Goal: Task Accomplishment & Management: Complete application form

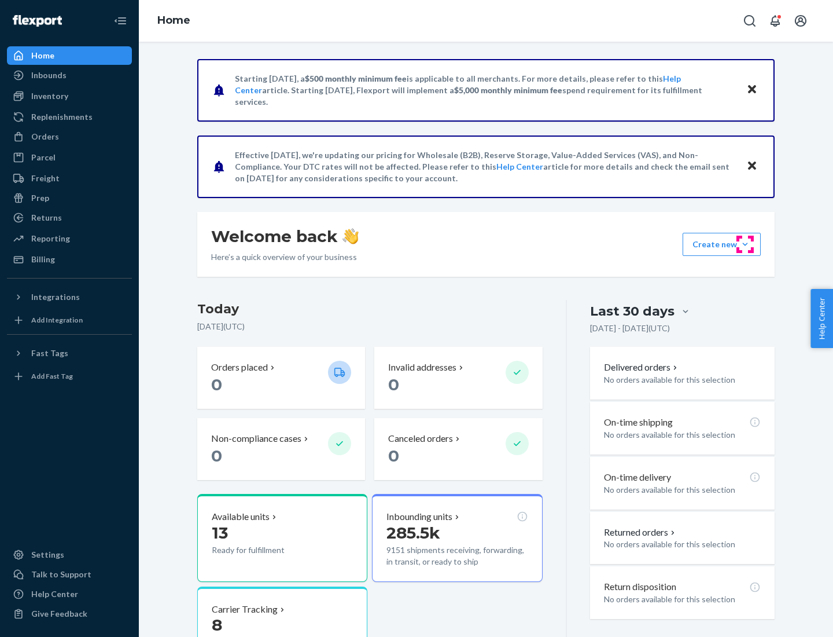
click at [745, 244] on button "Create new Create new inbound Create new order Create new product" at bounding box center [722, 244] width 78 height 23
click at [69, 75] on div "Inbounds" at bounding box center [69, 75] width 123 height 16
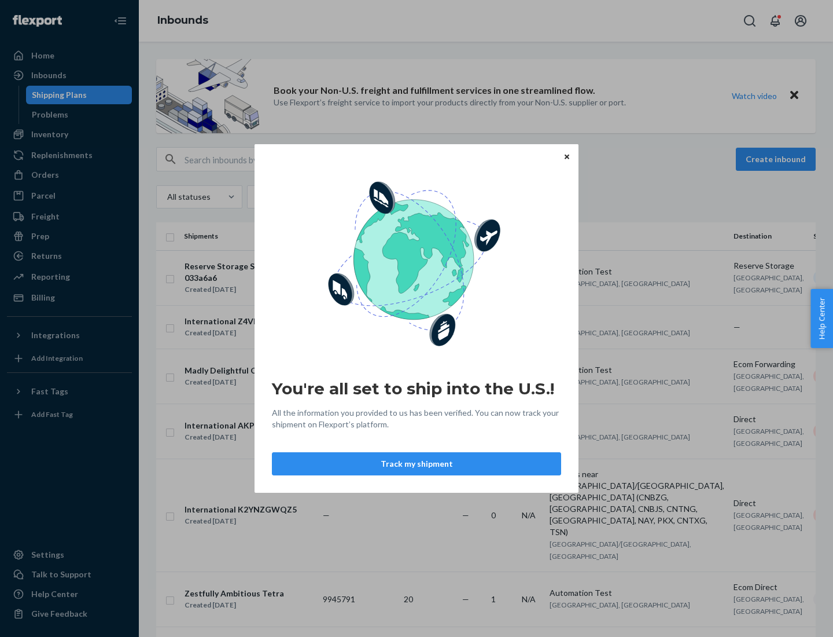
click at [417, 464] on button "Track my shipment" at bounding box center [416, 463] width 289 height 23
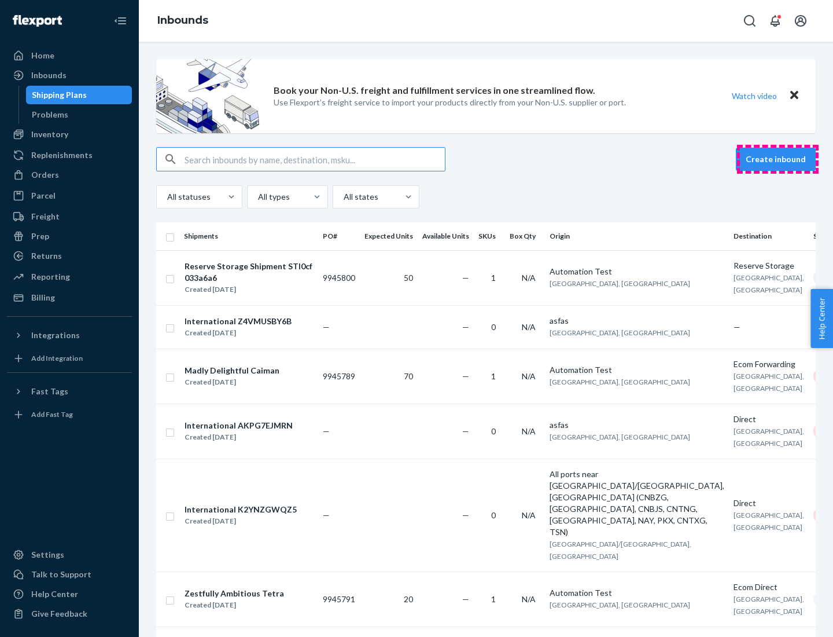
click at [778, 159] on button "Create inbound" at bounding box center [776, 159] width 80 height 23
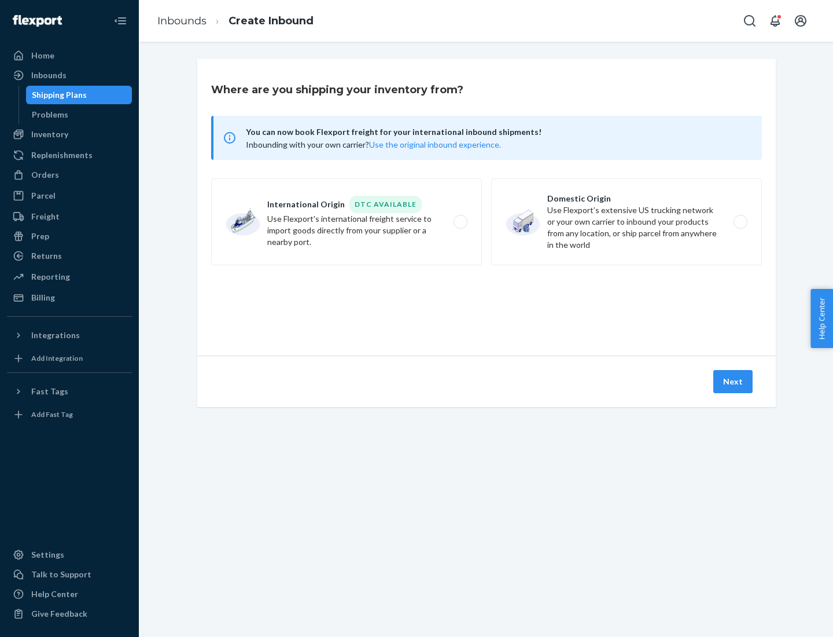
click at [347, 222] on label "International Origin DTC Available Use Flexport's international freight service…" at bounding box center [346, 221] width 271 height 87
click at [460, 222] on input "International Origin DTC Available Use Flexport's international freight service…" at bounding box center [464, 222] width 8 height 8
radio input "true"
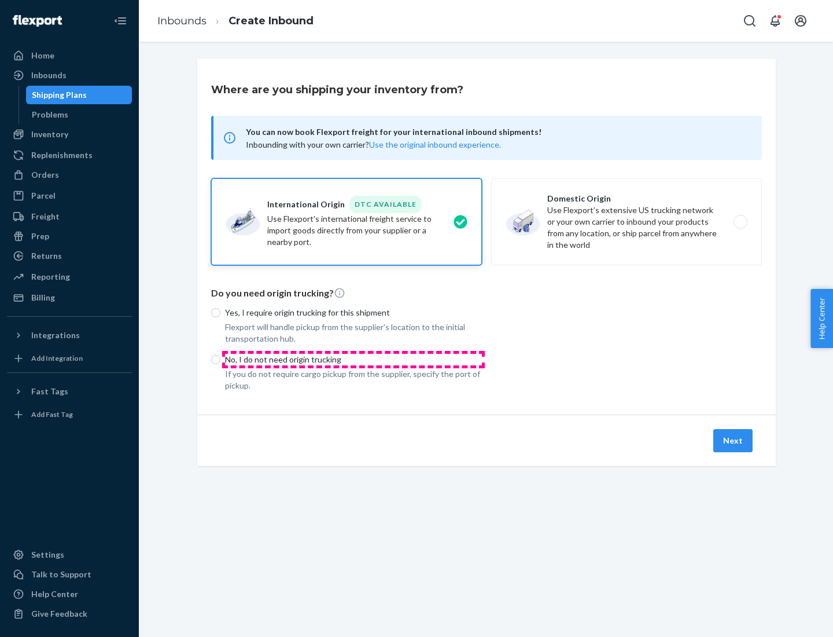
click at [354, 359] on p "No, I do not need origin trucking" at bounding box center [353, 360] width 257 height 12
click at [220, 359] on input "No, I do not need origin trucking" at bounding box center [215, 359] width 9 height 9
radio input "true"
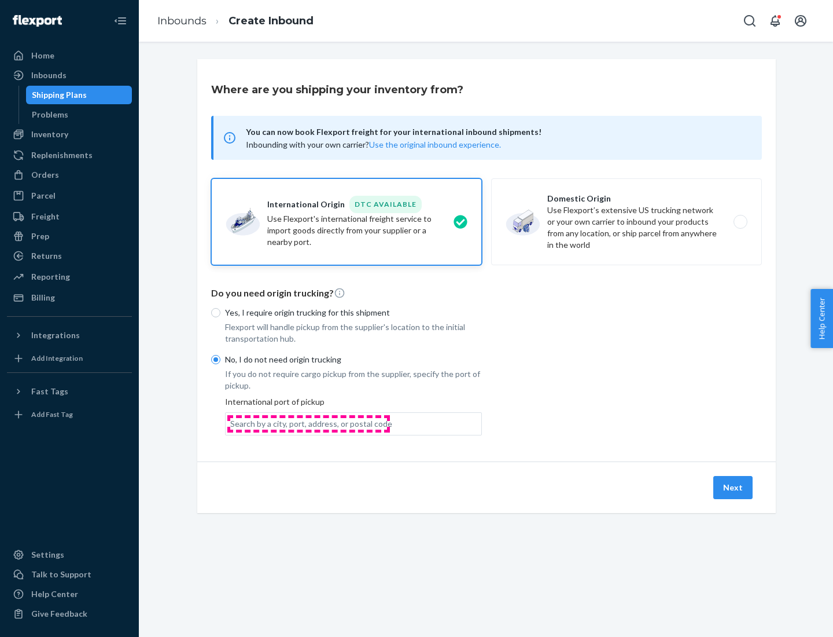
click at [308, 423] on div "Search by a city, port, address, or postal code" at bounding box center [311, 424] width 162 height 12
click at [231, 423] on input "Search by a city, port, address, or postal code" at bounding box center [230, 424] width 1 height 12
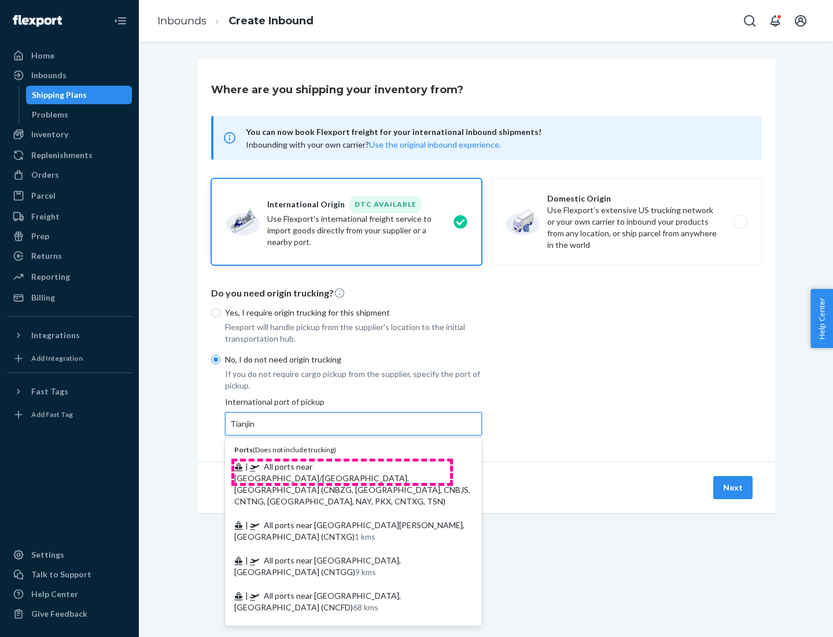
click at [342, 466] on span "| All ports near [GEOGRAPHIC_DATA]/[GEOGRAPHIC_DATA], [GEOGRAPHIC_DATA] (CNBZG,…" at bounding box center [352, 483] width 236 height 45
click at [256, 429] on input "Tianjin" at bounding box center [242, 424] width 25 height 12
type input "All ports near [GEOGRAPHIC_DATA]/[GEOGRAPHIC_DATA], [GEOGRAPHIC_DATA] (CNBZG, […"
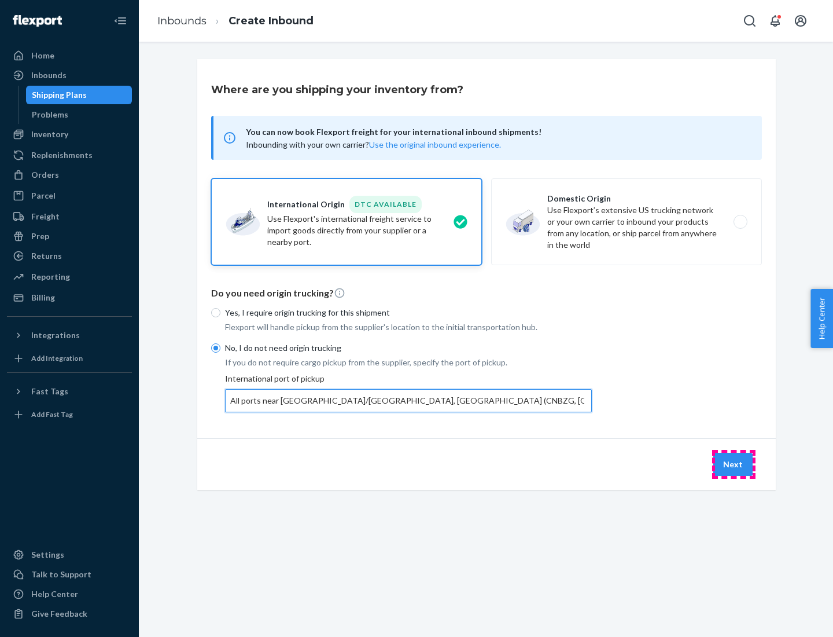
click at [734, 464] on button "Next" at bounding box center [733, 464] width 39 height 23
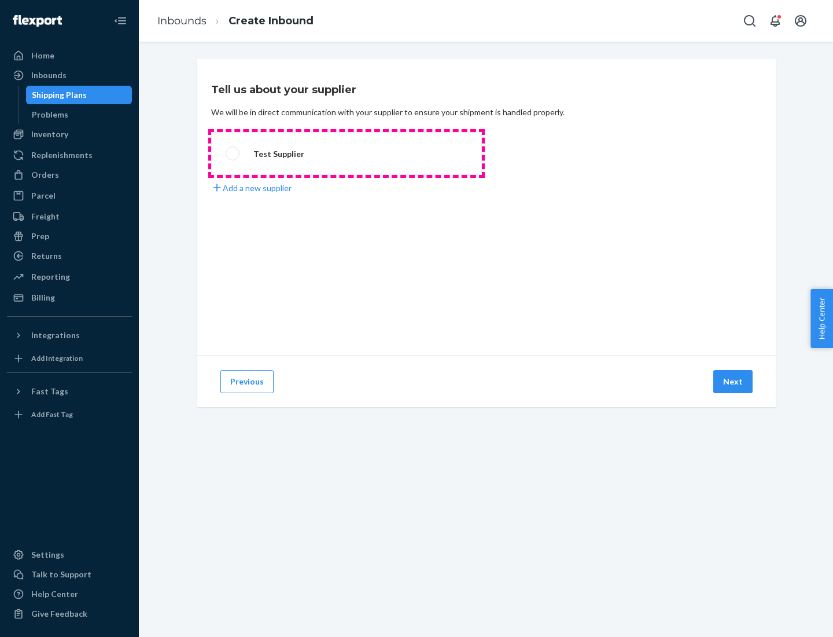
click at [347, 153] on label "Test Supplier" at bounding box center [346, 153] width 271 height 43
click at [233, 153] on input "Test Supplier" at bounding box center [230, 154] width 8 height 8
radio input "true"
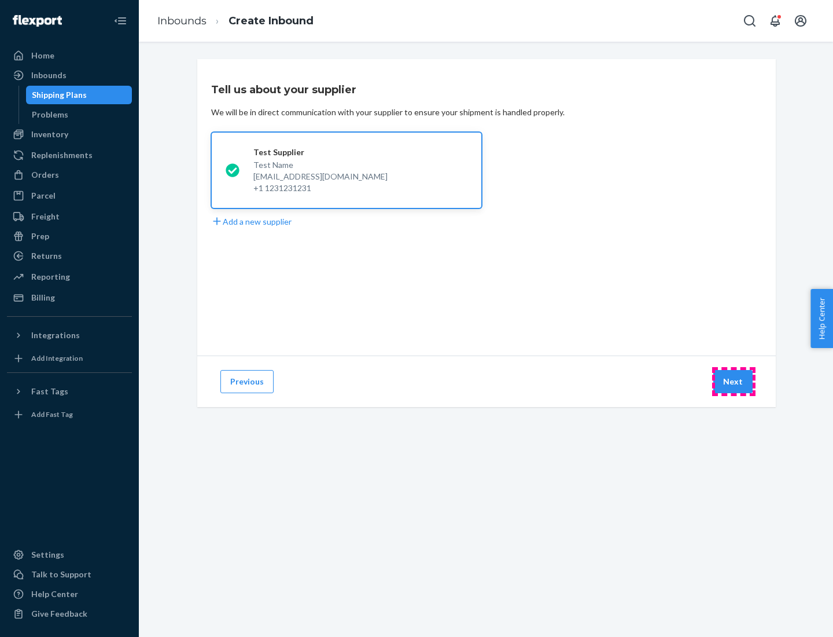
click at [734, 381] on button "Next" at bounding box center [733, 381] width 39 height 23
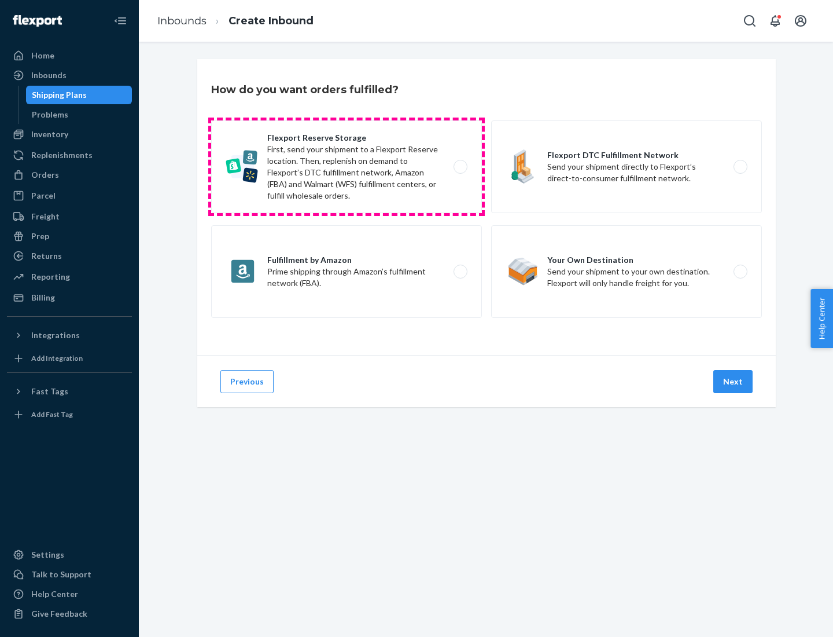
click at [347, 167] on label "Flexport Reserve Storage First, send your shipment to a Flexport Reserve locati…" at bounding box center [346, 166] width 271 height 93
click at [460, 167] on input "Flexport Reserve Storage First, send your shipment to a Flexport Reserve locati…" at bounding box center [464, 167] width 8 height 8
radio input "true"
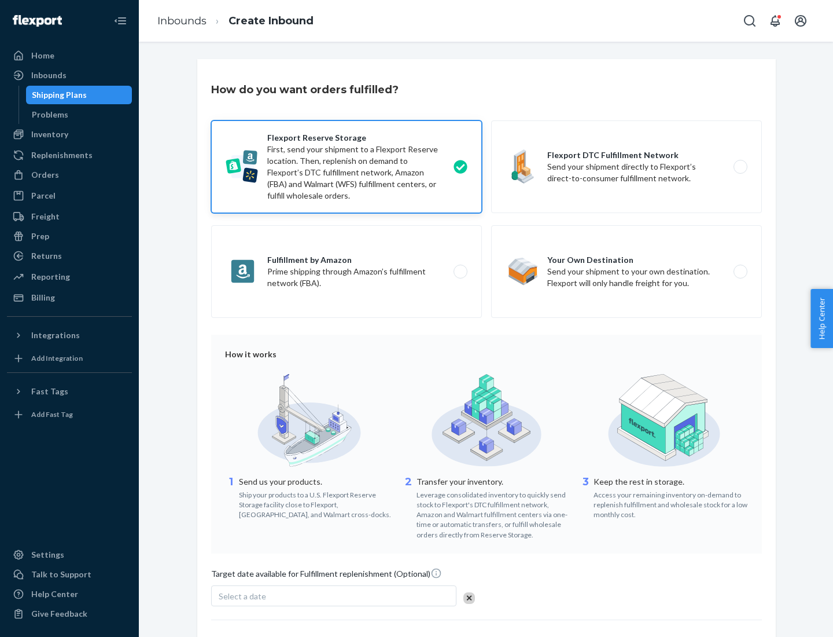
scroll to position [95, 0]
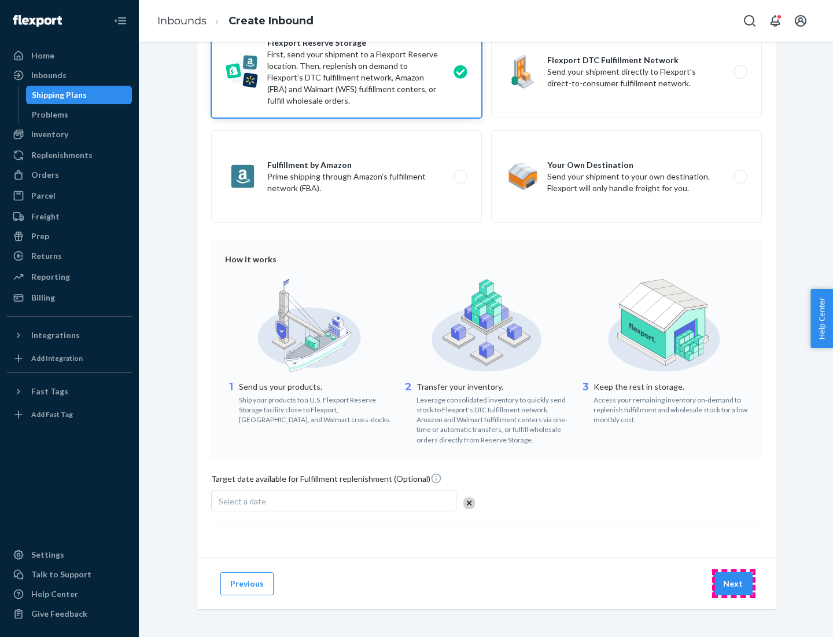
click at [734, 583] on button "Next" at bounding box center [733, 583] width 39 height 23
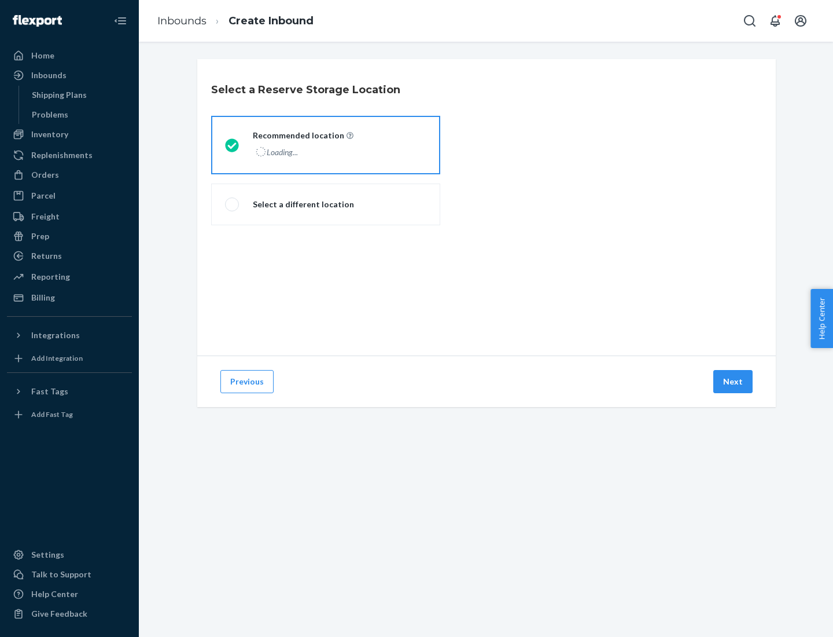
click at [326, 145] on div "Loading..." at bounding box center [302, 152] width 98 height 17
click at [233, 145] on input "Recommended location Loading..." at bounding box center [229, 145] width 8 height 8
click at [734, 381] on button "Next" at bounding box center [733, 381] width 39 height 23
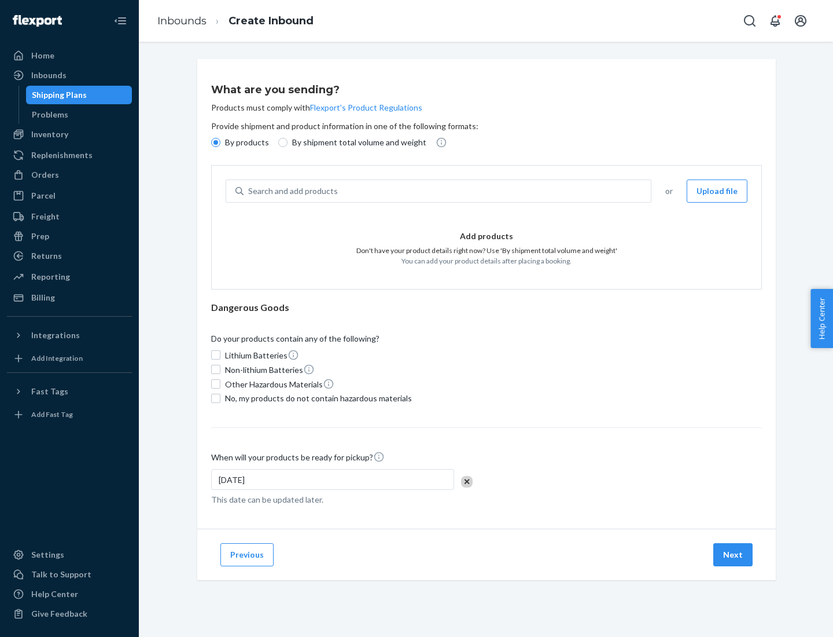
click at [448, 191] on div "Search and add products" at bounding box center [447, 191] width 407 height 21
click at [249, 191] on input "Search and add products" at bounding box center [248, 191] width 1 height 12
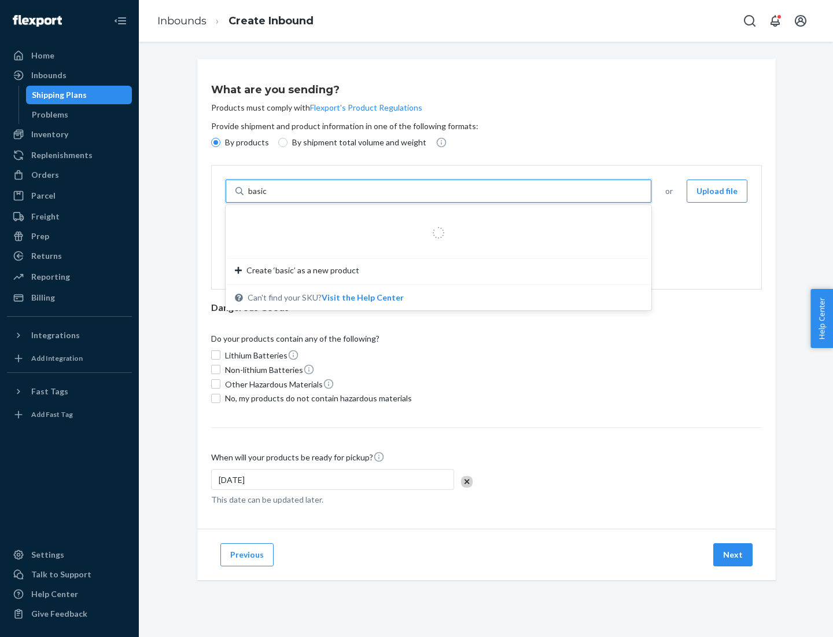
type input "basic"
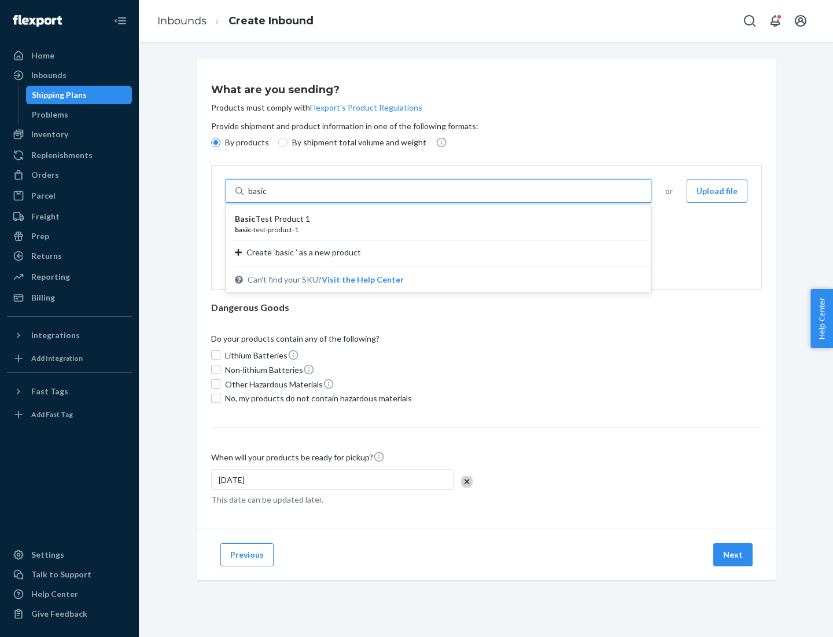
click at [435, 219] on div "Basic Test Product 1" at bounding box center [434, 219] width 398 height 12
click at [269, 197] on input "basic" at bounding box center [258, 191] width 21 height 12
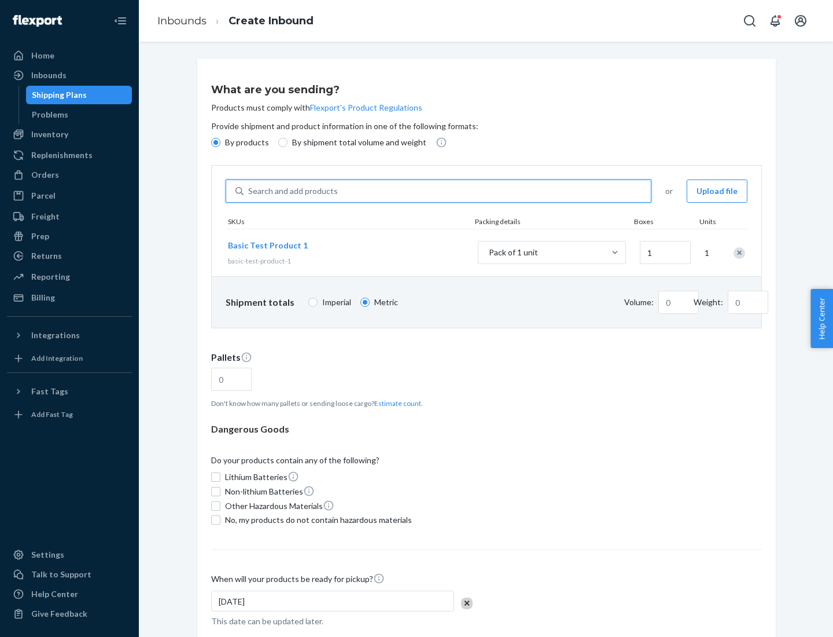
type input "1"
type input "1.09"
type input "3.27"
type input "3"
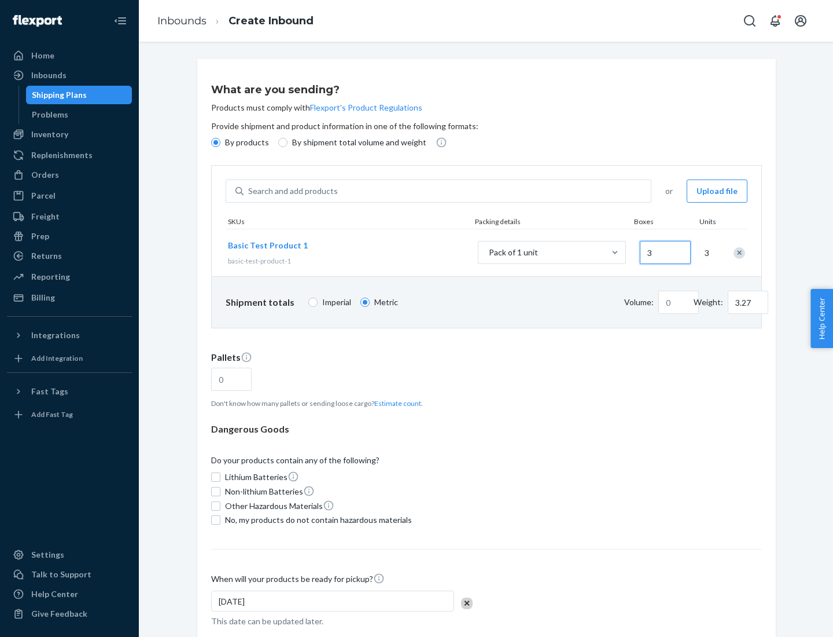
type input "0.01"
type input "32.66"
type input "30"
type input "0.07"
type input "326.59"
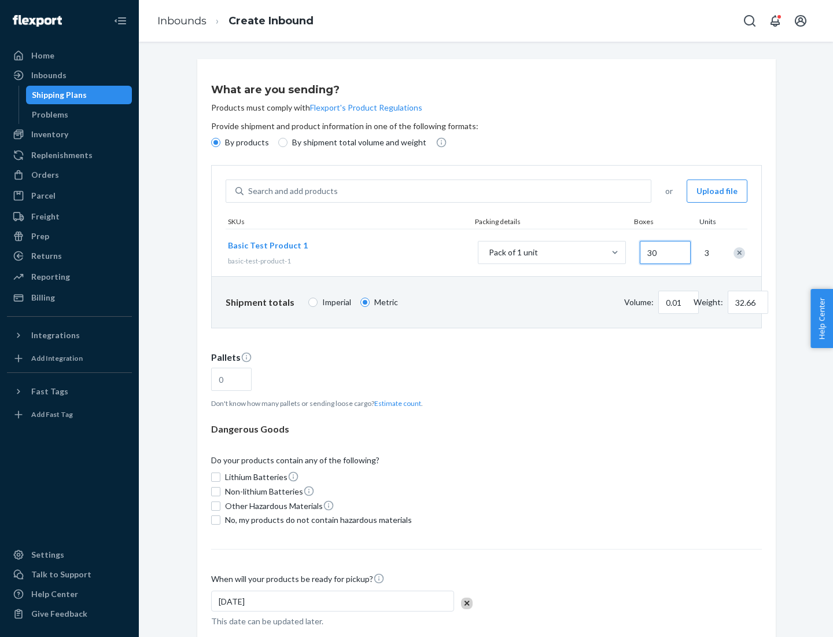
type input "300"
type input "0.68"
type input "3265.86"
type input "3000"
type input "1.09"
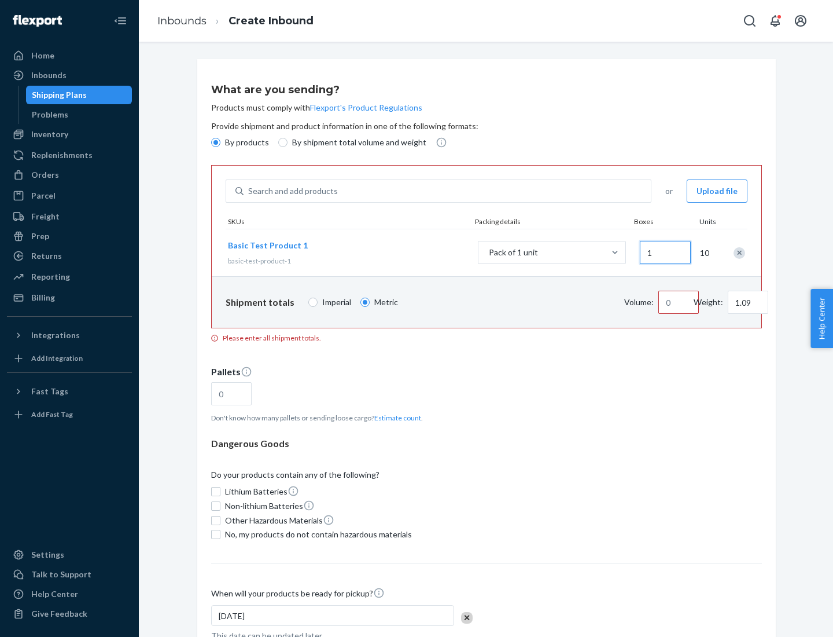
type input "10"
type input "10.89"
type input "100"
type input "0.02"
type input "108.86"
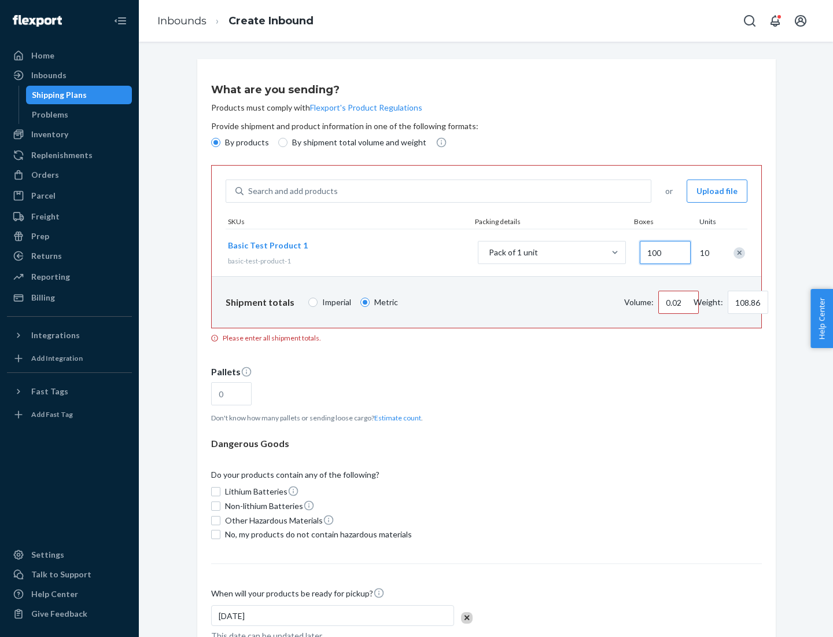
type input "1000"
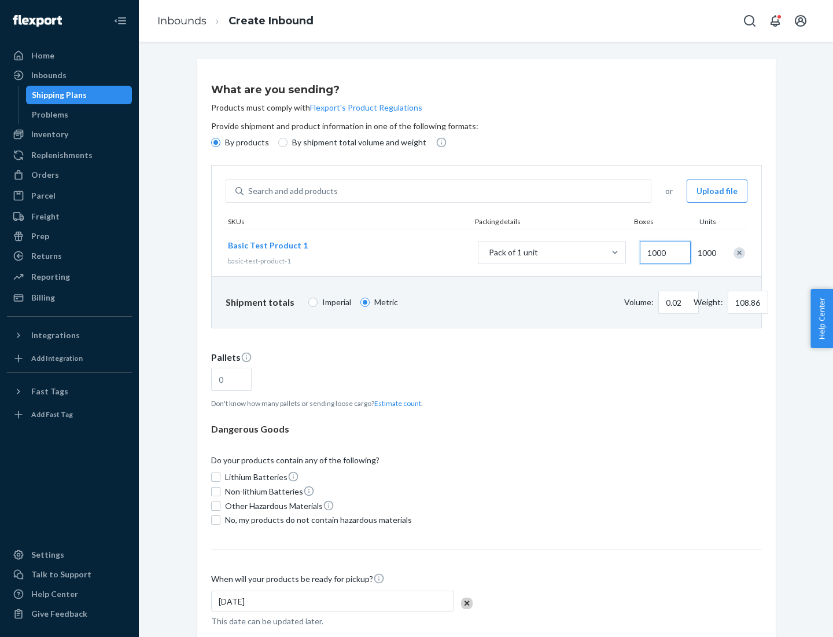
type input "0.23"
type input "1088.62"
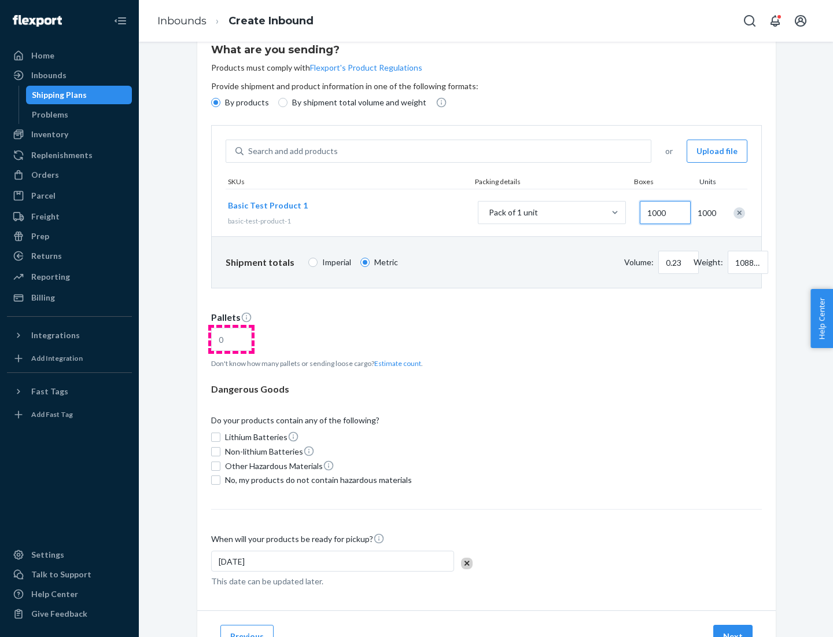
type input "1000"
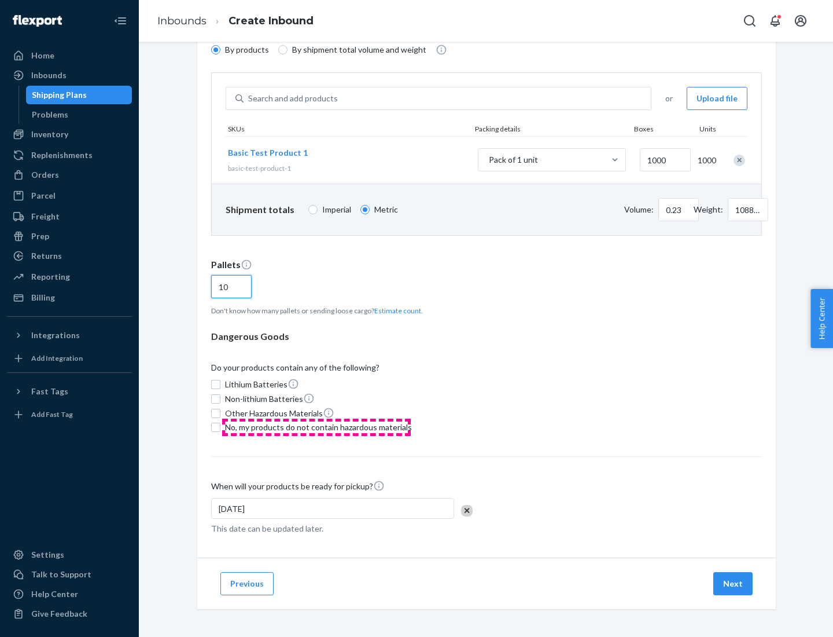
type input "10"
click at [317, 427] on span "No, my products do not contain hazardous materials" at bounding box center [318, 427] width 187 height 12
click at [220, 427] on input "No, my products do not contain hazardous materials" at bounding box center [215, 426] width 9 height 9
checkbox input "true"
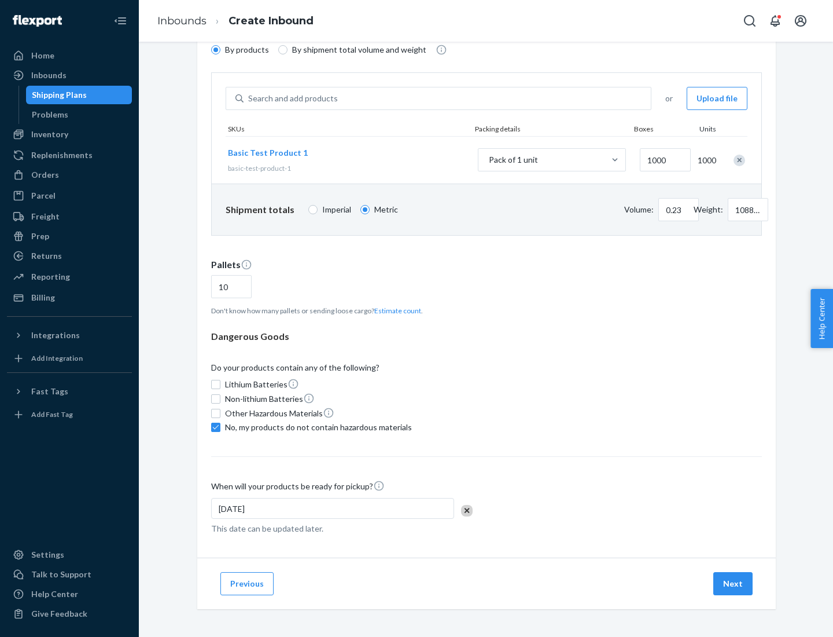
click at [734, 583] on button "Next" at bounding box center [733, 583] width 39 height 23
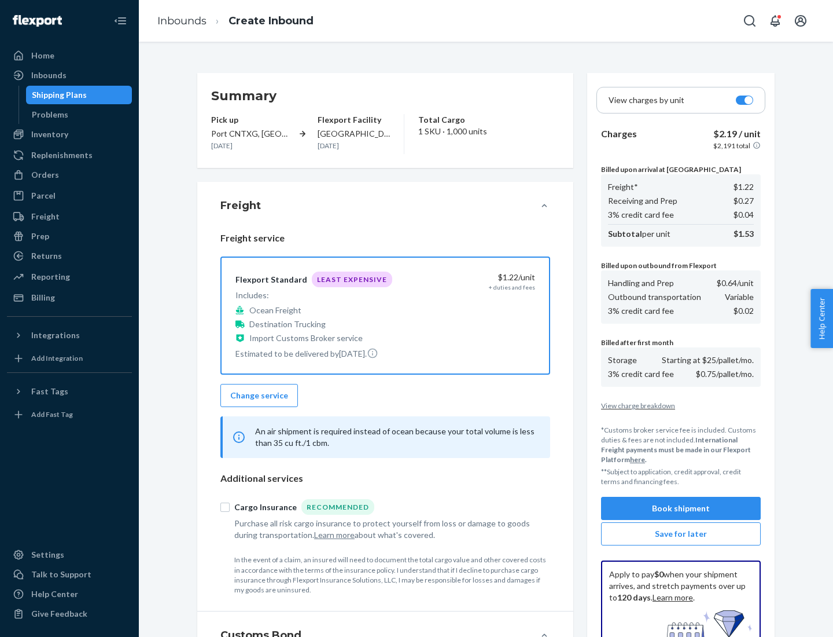
scroll to position [169, 0]
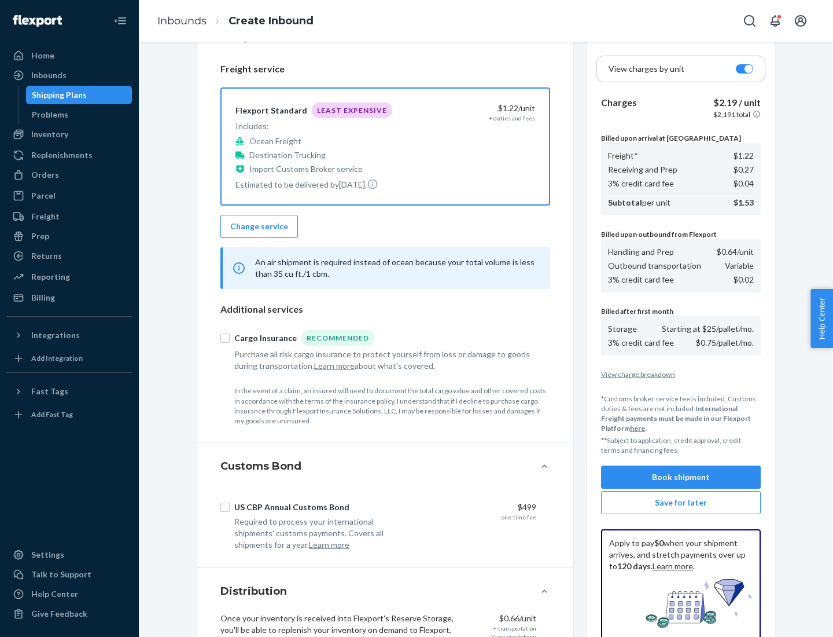
click at [681, 477] on button "Book shipment" at bounding box center [681, 476] width 160 height 23
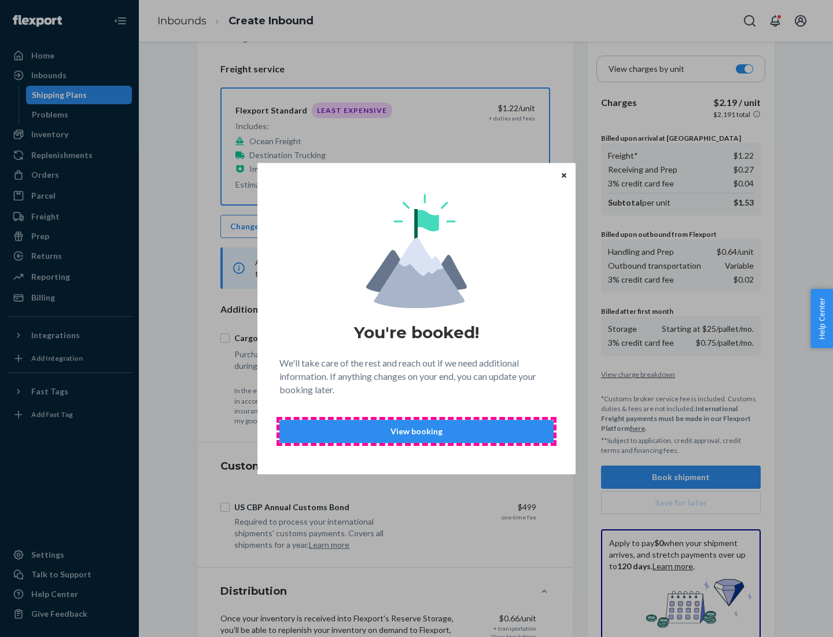
click at [417, 431] on p "View booking" at bounding box center [416, 431] width 255 height 12
